Goal: Task Accomplishment & Management: Manage account settings

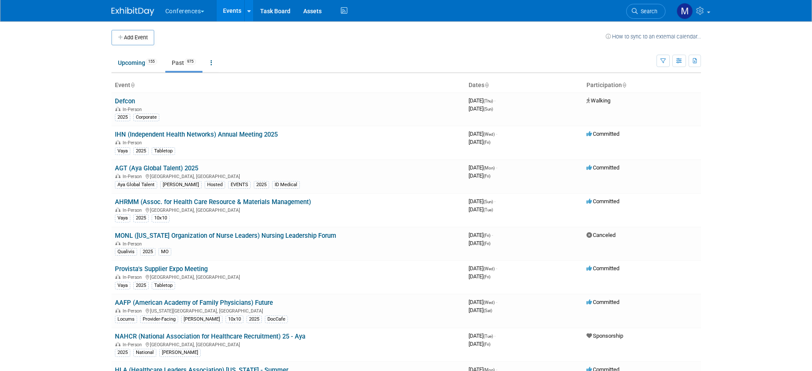
click at [633, 10] on icon at bounding box center [635, 11] width 6 height 6
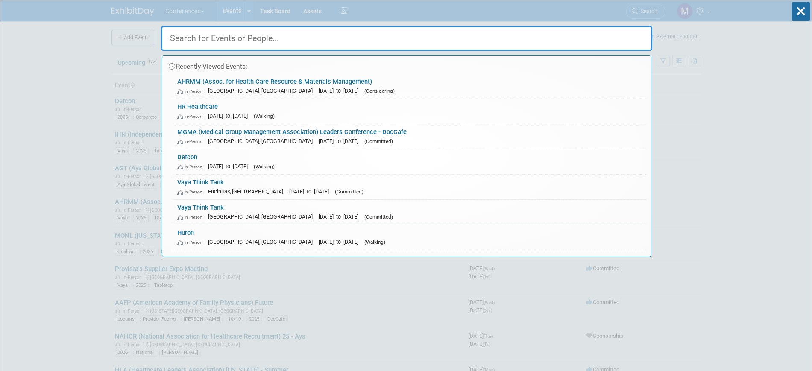
type input "H"
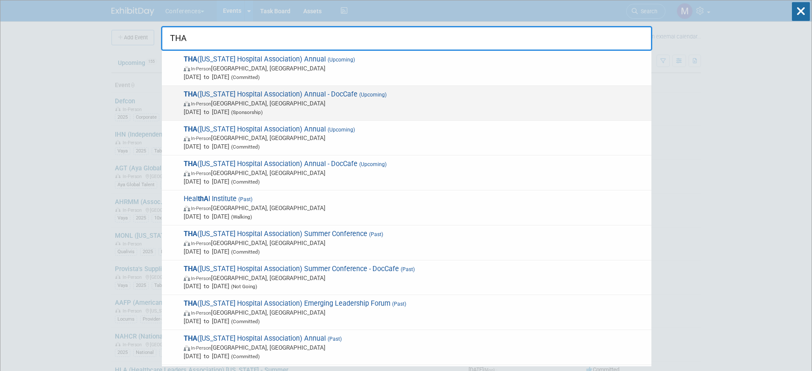
type input "THA"
click at [278, 104] on span "In-Person [GEOGRAPHIC_DATA], [GEOGRAPHIC_DATA]" at bounding box center [415, 103] width 463 height 9
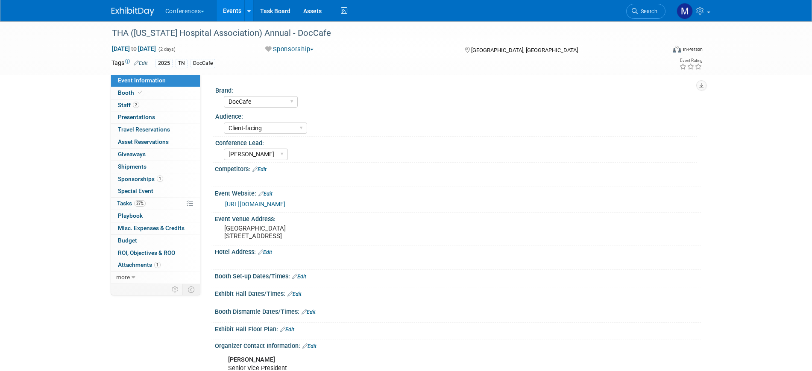
select select "DocCafe"
select select "Client-facing"
select select "[PERSON_NAME]"
click at [142, 200] on span "27%" at bounding box center [140, 203] width 12 height 6
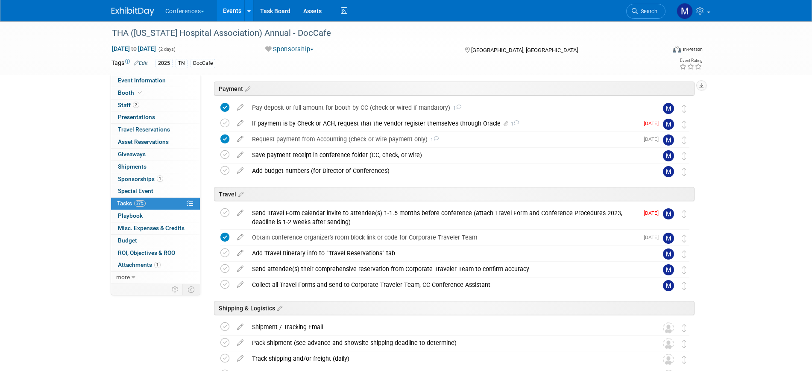
scroll to position [214, 0]
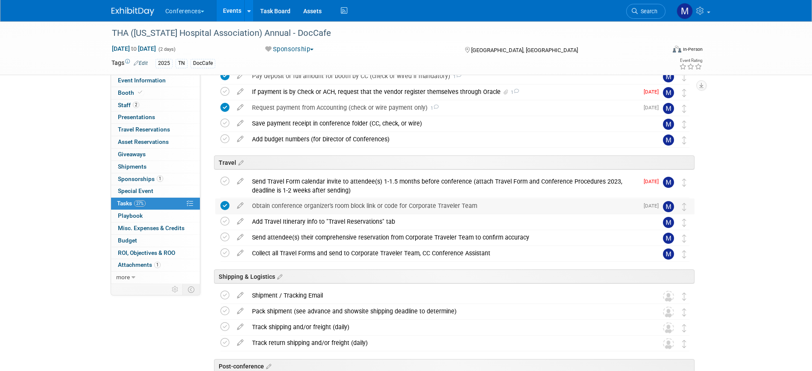
click at [394, 205] on div "Obtain conference organizer's room block link or code for Corporate Traveler Te…" at bounding box center [443, 206] width 391 height 15
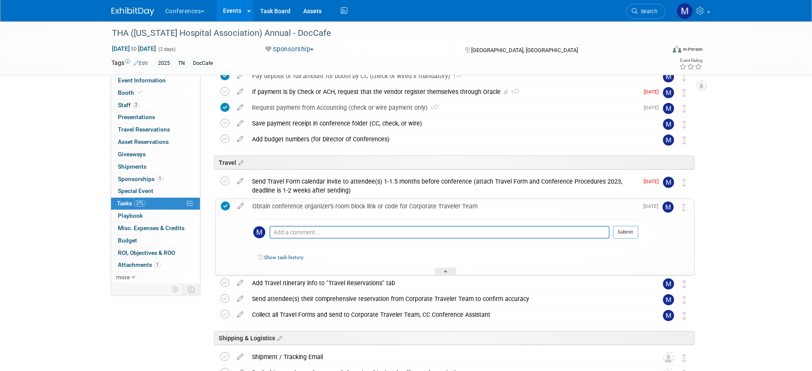
click at [394, 205] on div "Obtain conference organizer's room block link or code for Corporate Traveler Te…" at bounding box center [443, 206] width 390 height 15
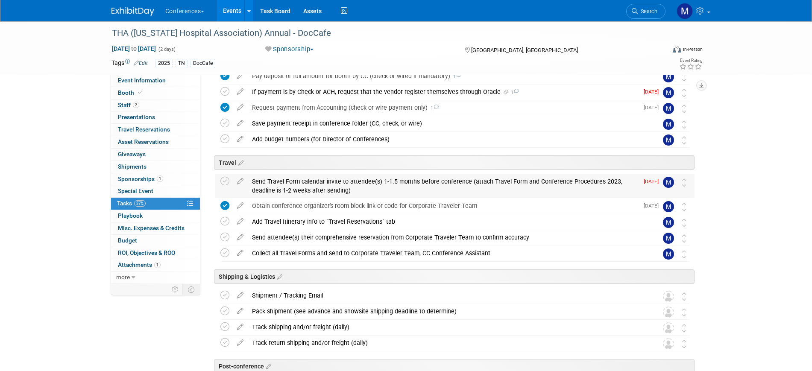
click at [397, 179] on div "Send Travel Form calendar invite to attendee(s) 1-1.5 months before conference …" at bounding box center [443, 185] width 391 height 23
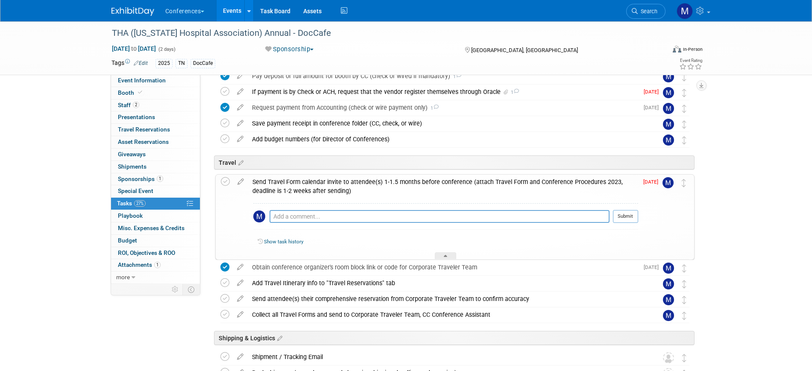
click at [397, 179] on div "Send Travel Form calendar invite to attendee(s) 1-1.5 months before conference …" at bounding box center [443, 186] width 390 height 23
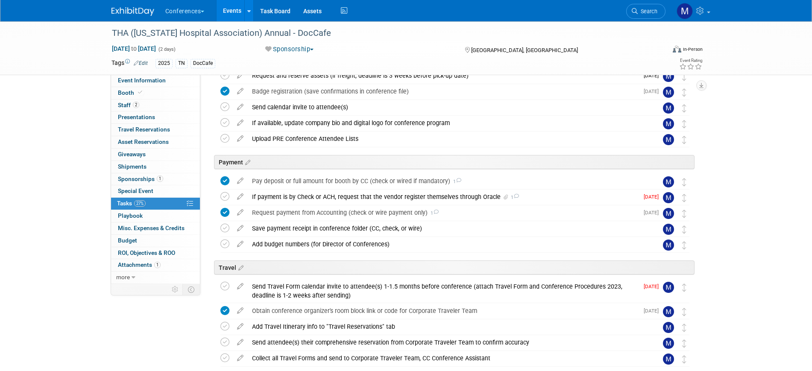
scroll to position [107, 0]
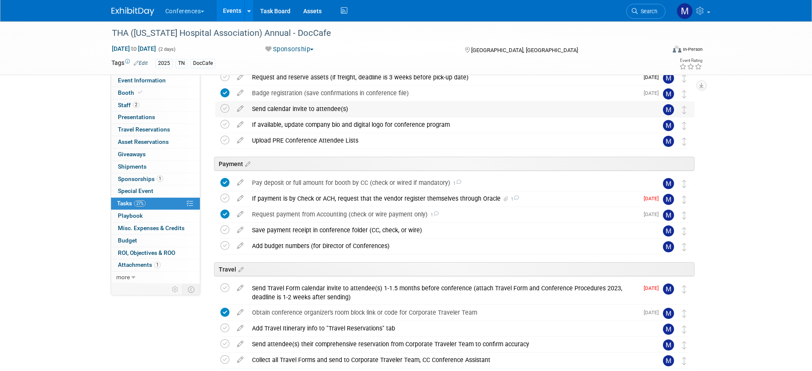
click at [299, 105] on div "Send calendar invite to attendee(s)" at bounding box center [447, 109] width 398 height 15
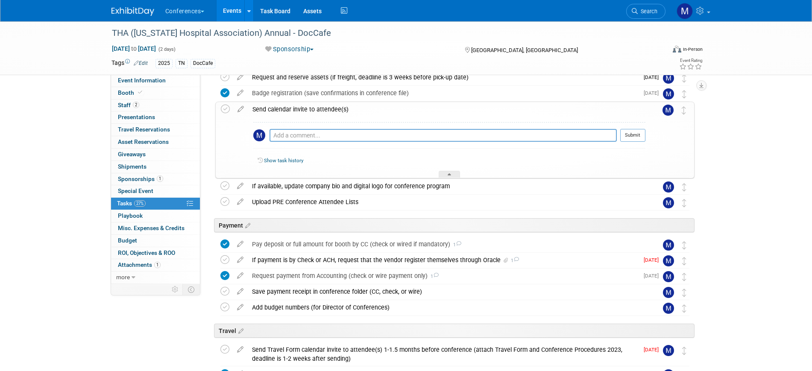
click at [299, 105] on div "Send calendar invite to attendee(s)" at bounding box center [446, 109] width 397 height 15
